Goal: Information Seeking & Learning: Learn about a topic

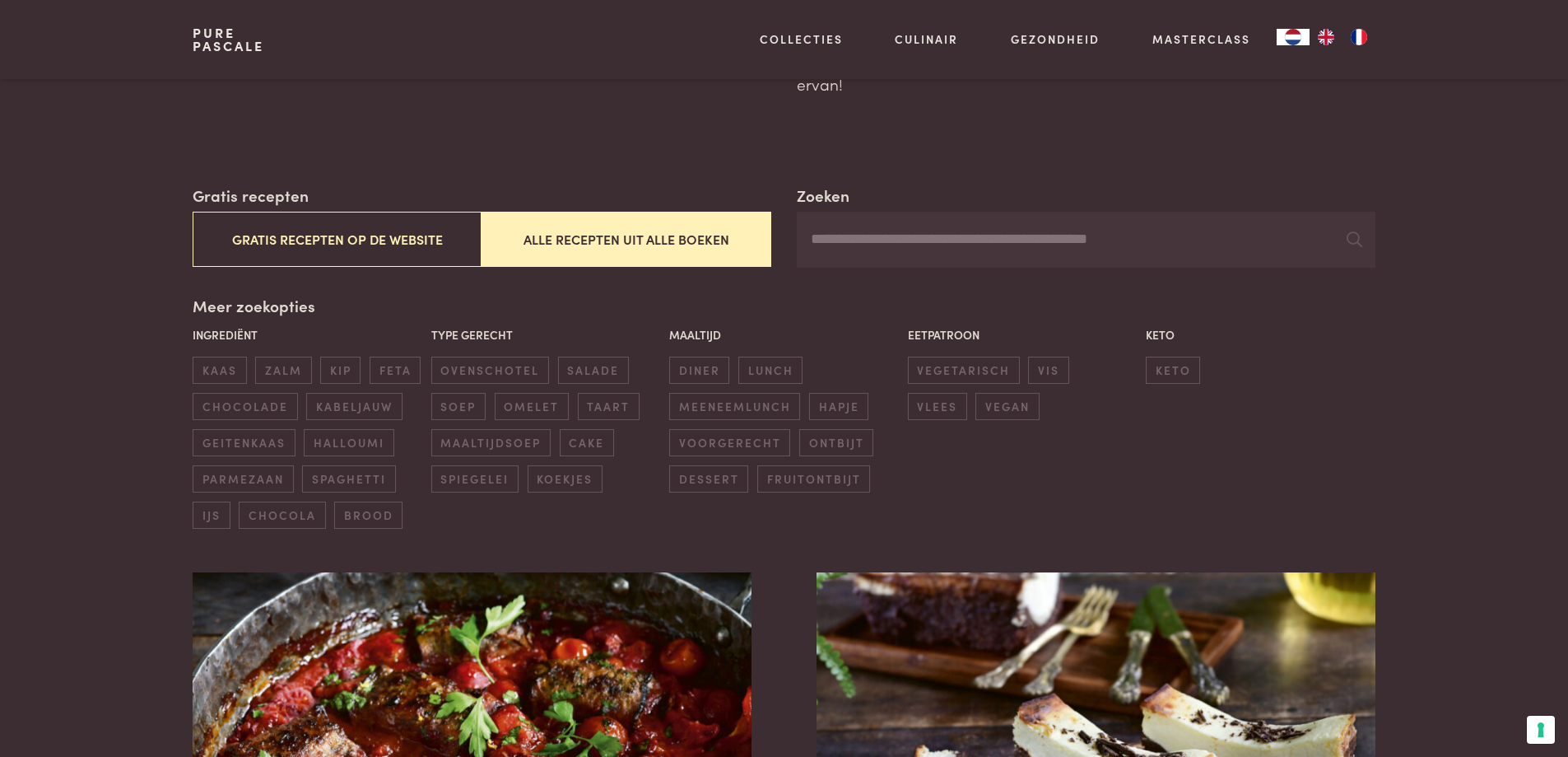
scroll to position [82, 0]
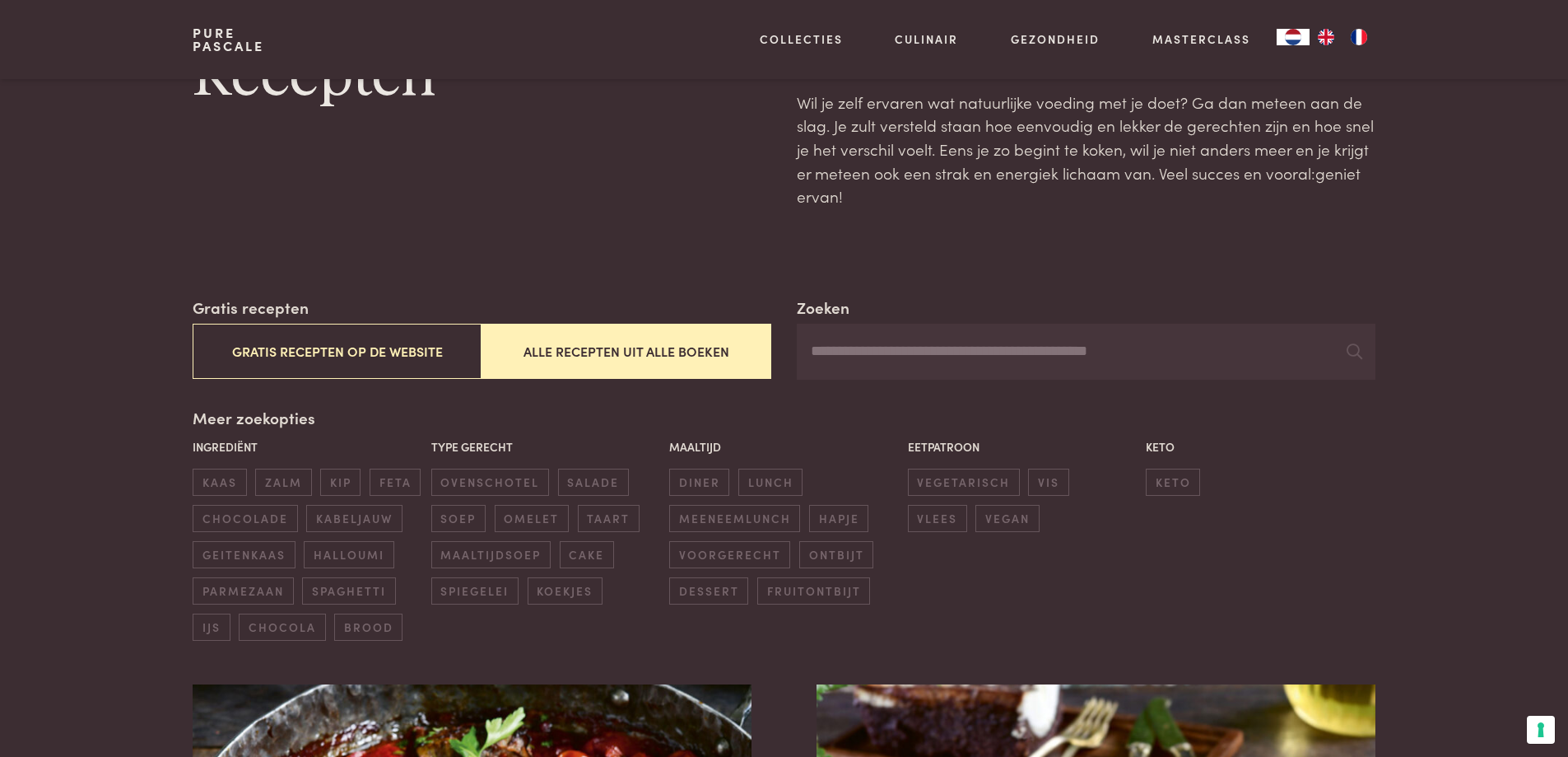
click at [854, 352] on input "Zoeken" at bounding box center [1085, 352] width 578 height 56
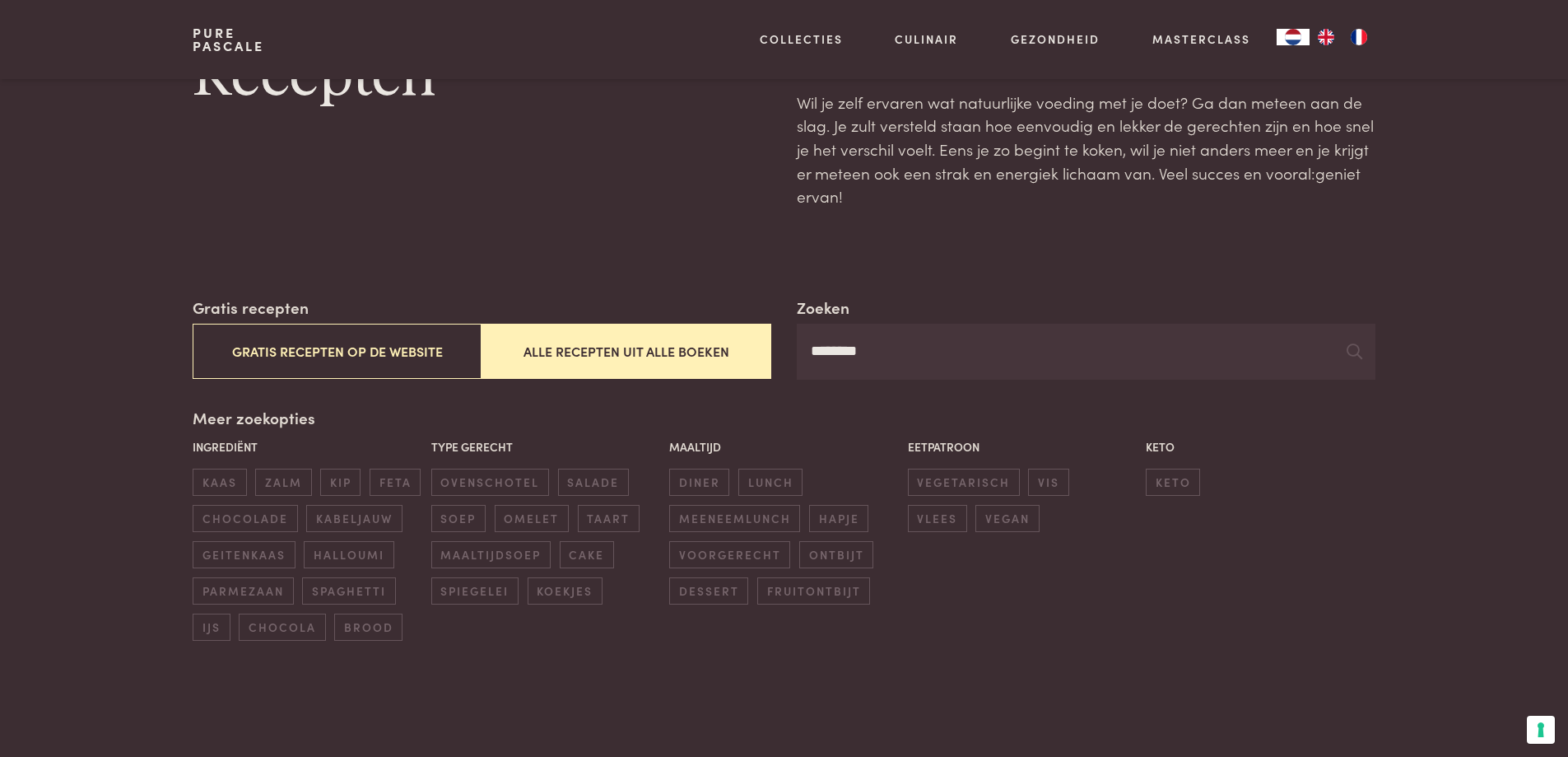
type input "********"
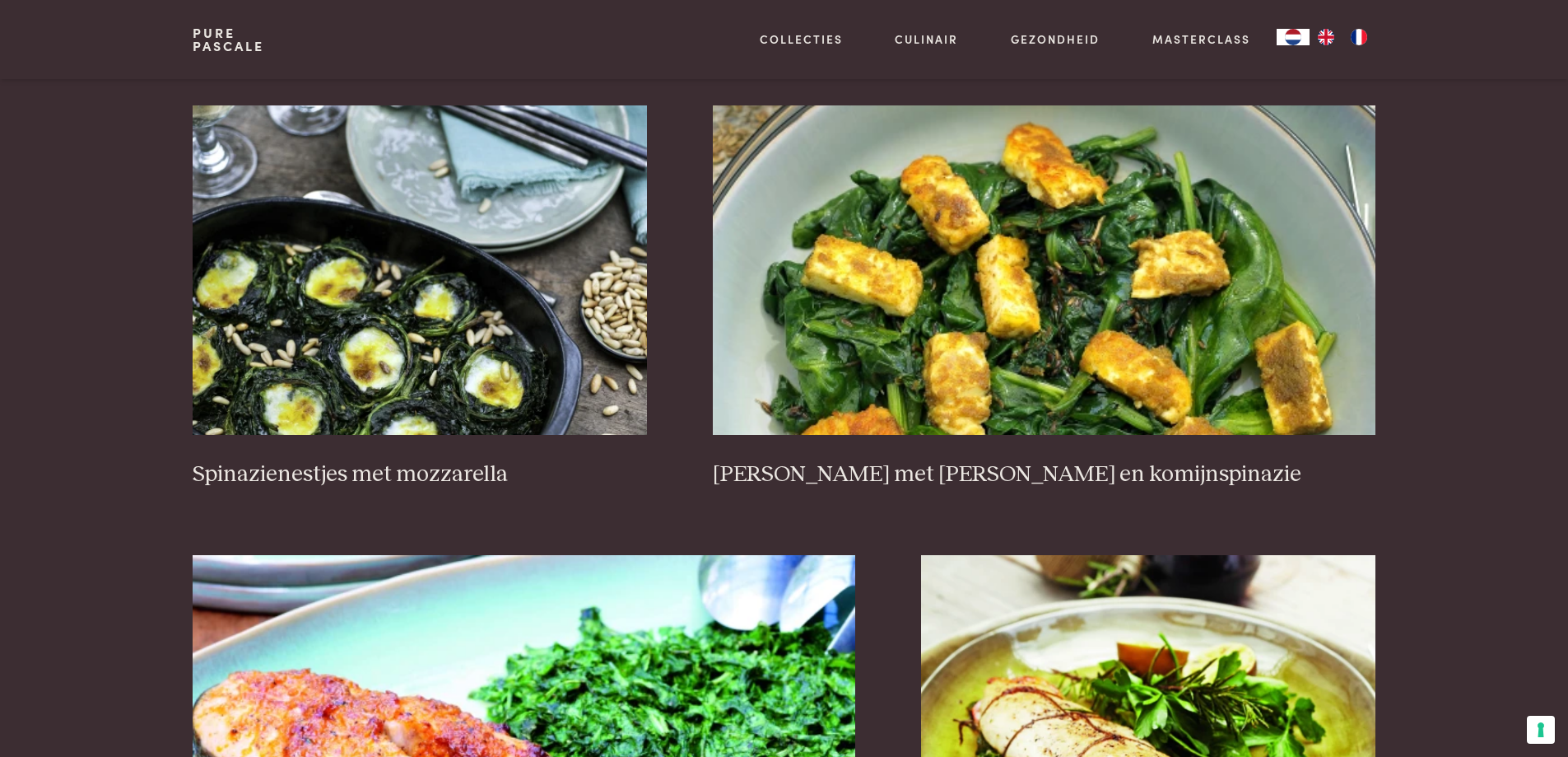
scroll to position [2637, 0]
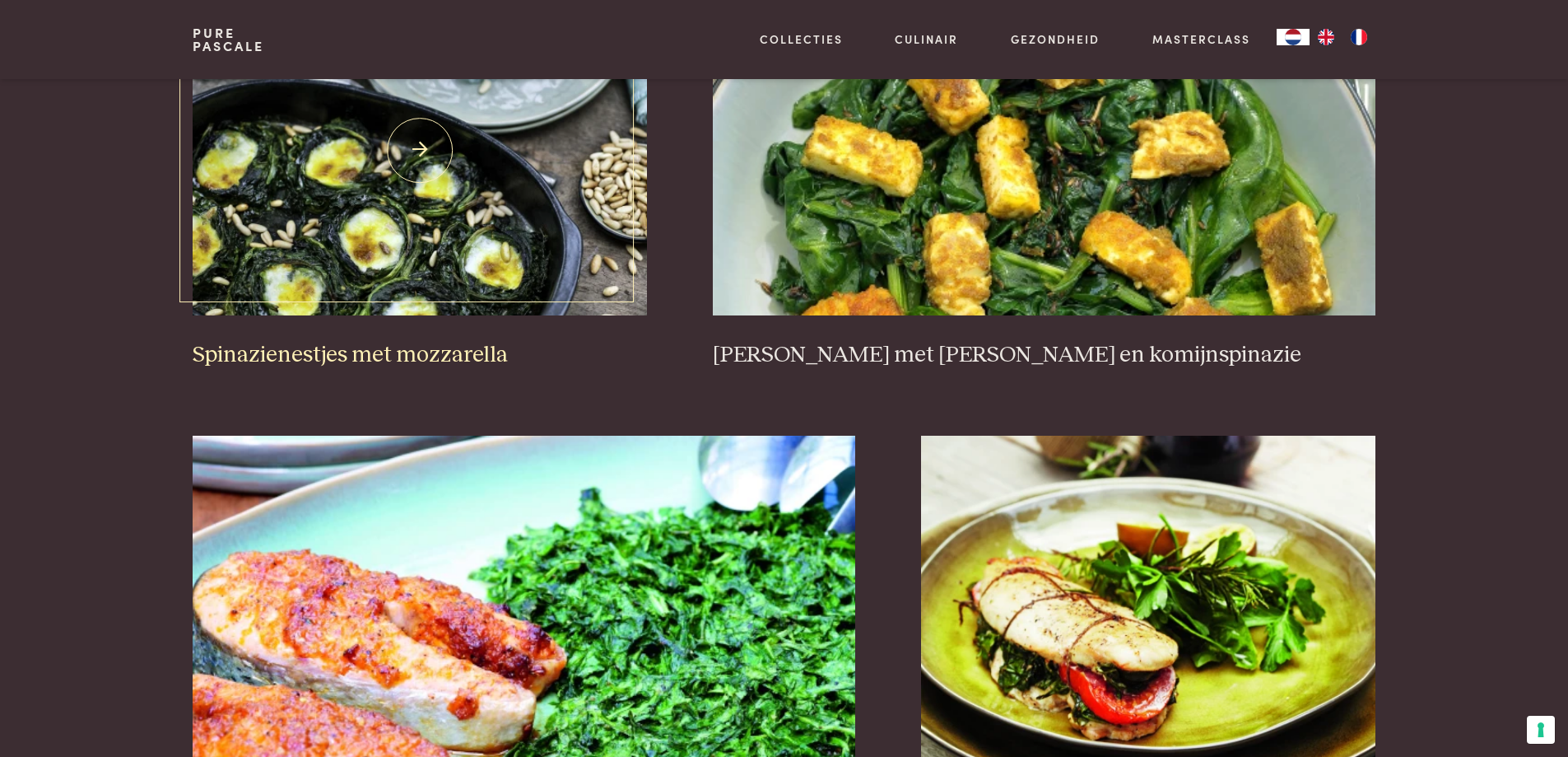
click at [396, 238] on img at bounding box center [420, 150] width 455 height 329
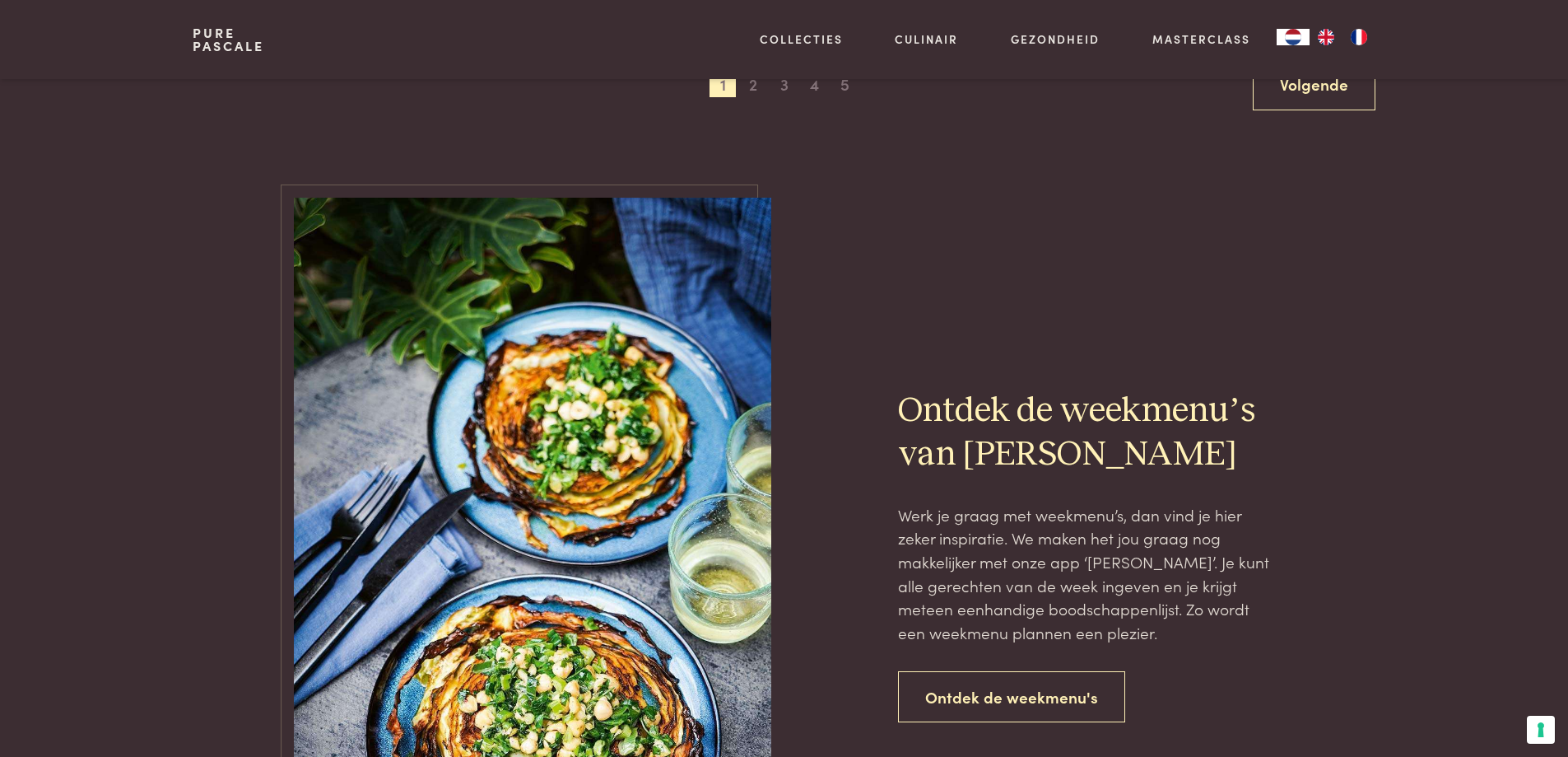
scroll to position [3148, 0]
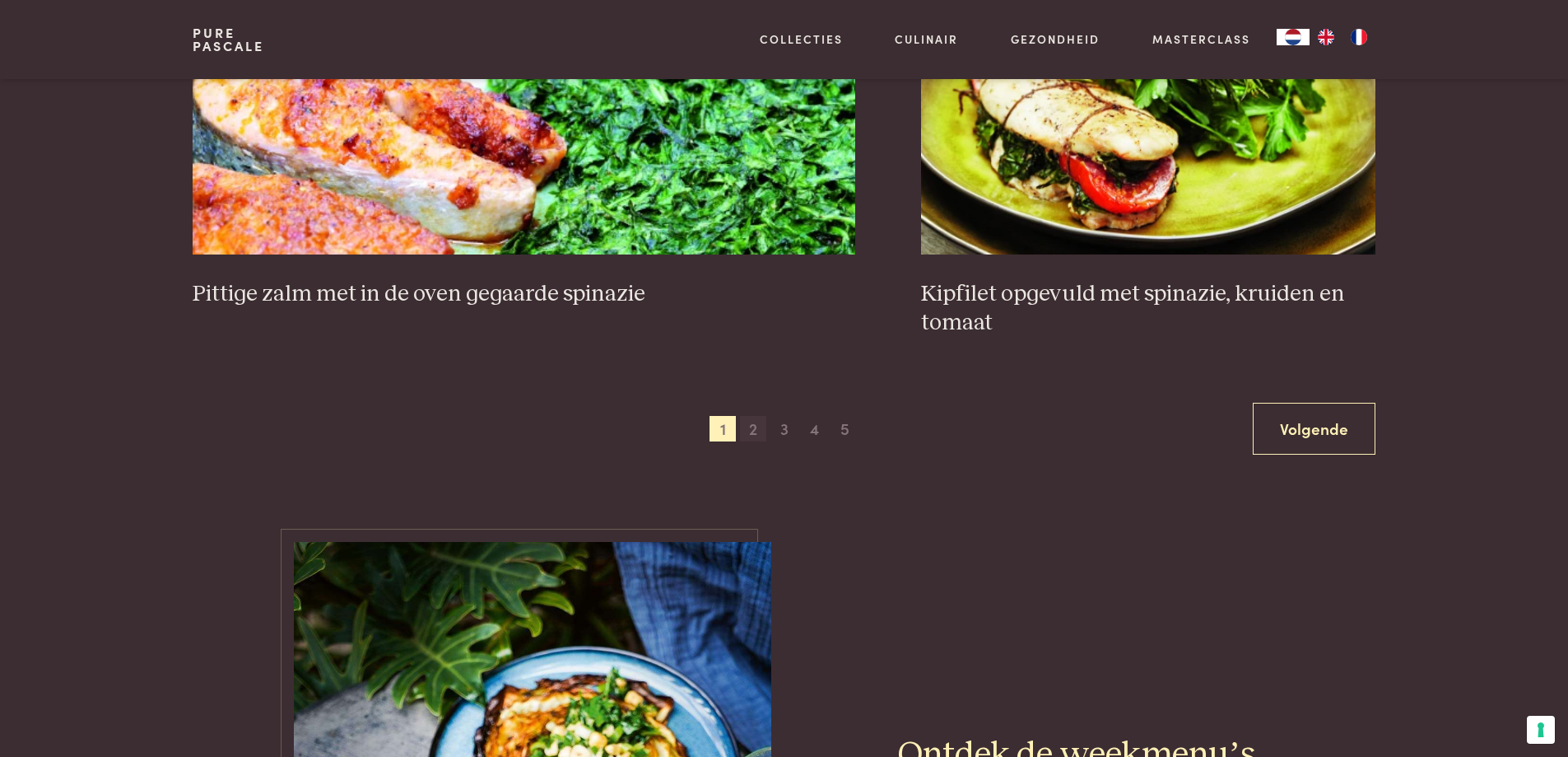
click at [756, 432] on span "2" at bounding box center [753, 429] width 26 height 26
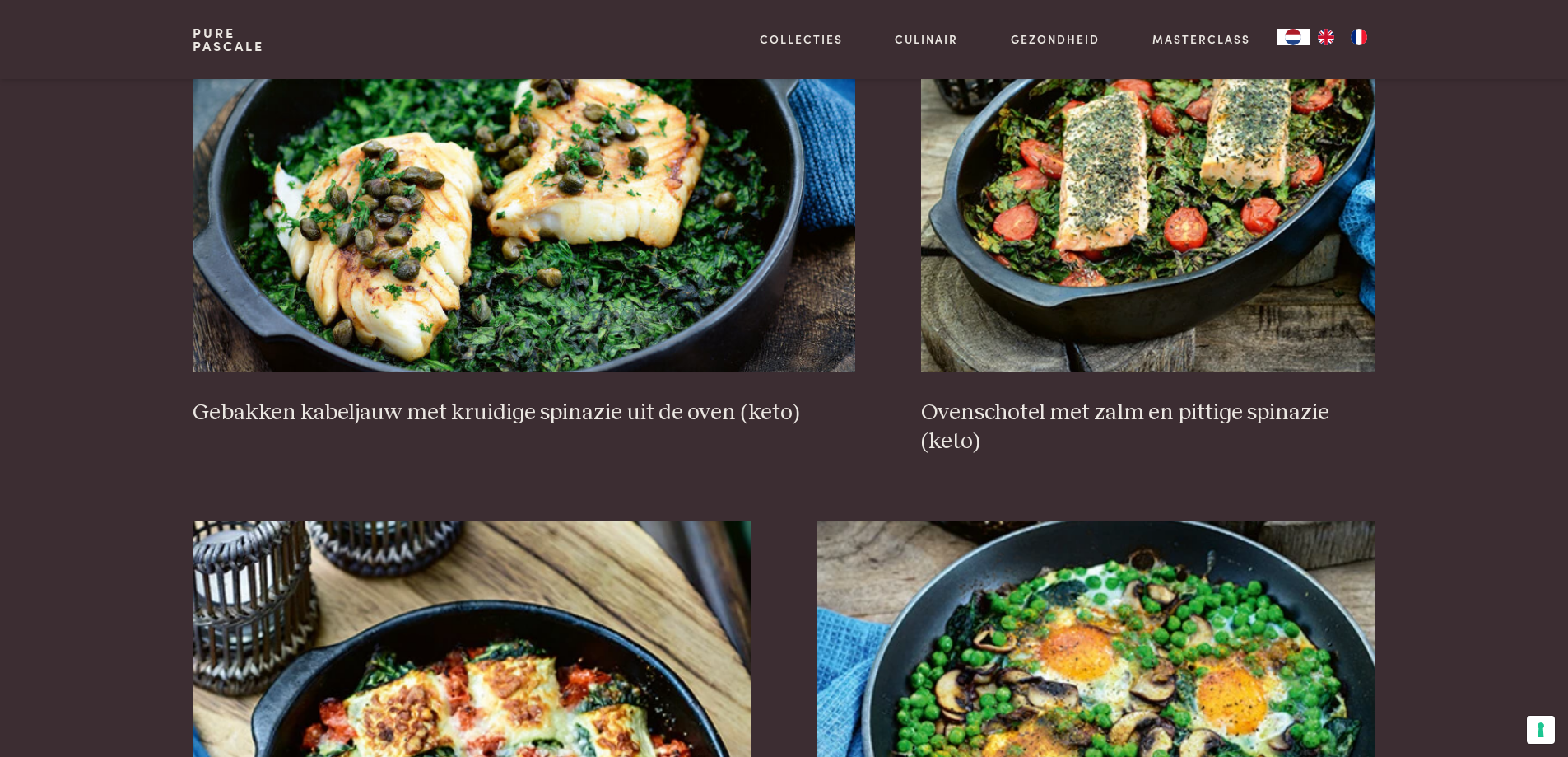
scroll to position [1977, 0]
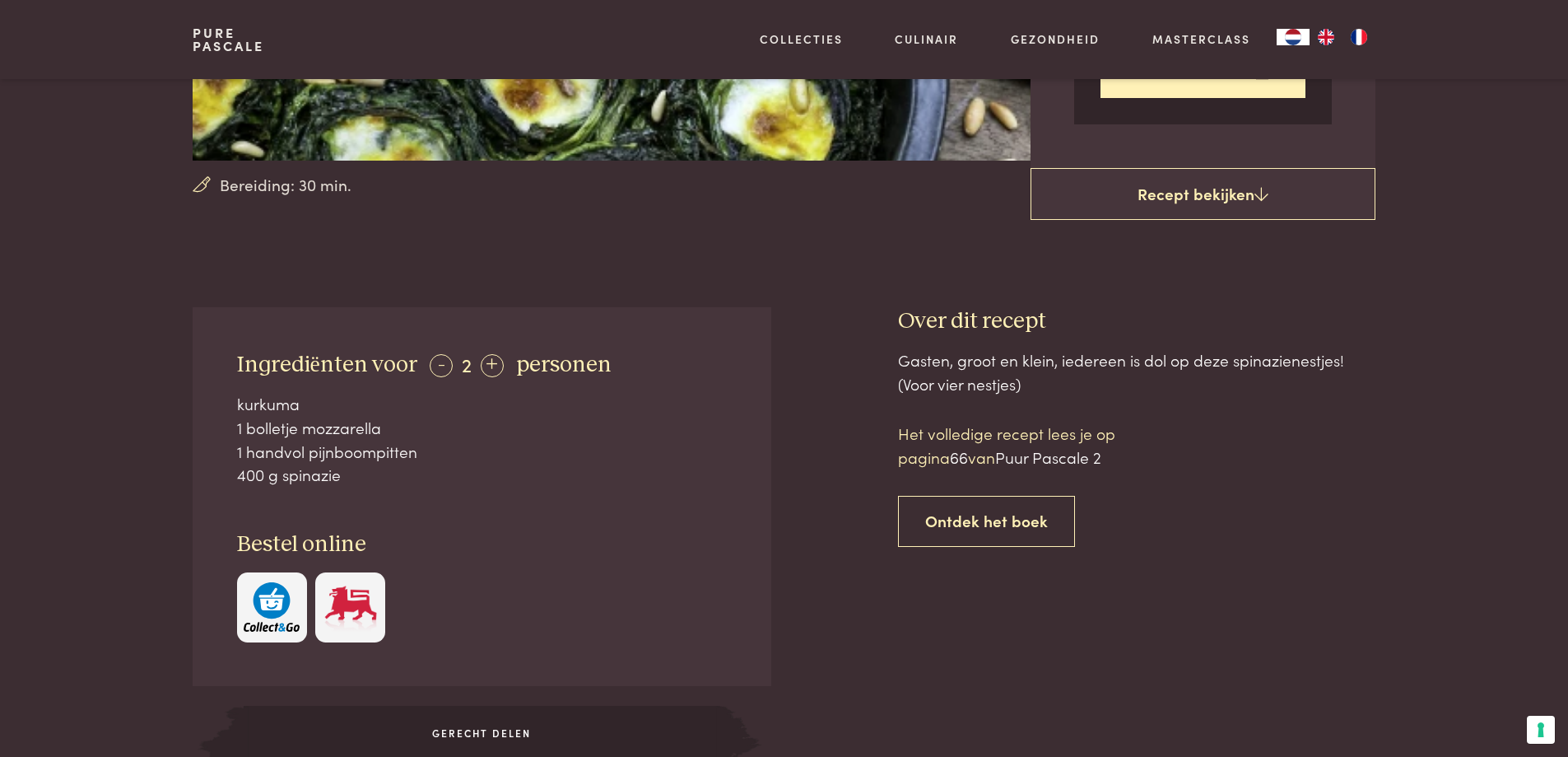
scroll to position [231, 0]
